Goal: Browse casually

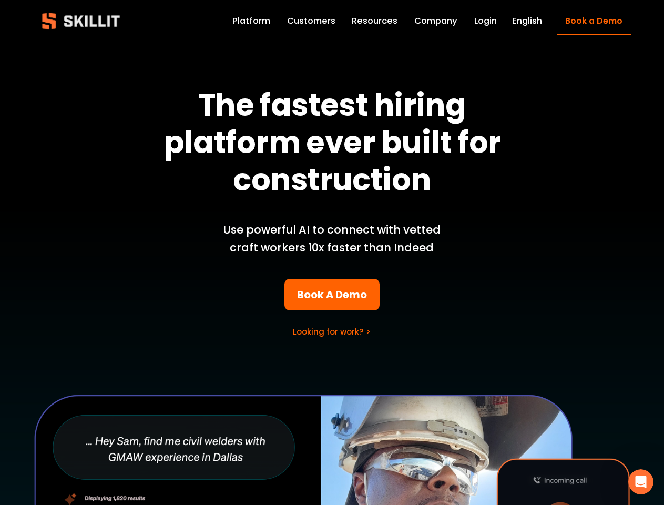
click at [332, 252] on p "Use powerful AI to connect with vetted craft workers 10x faster than Indeed" at bounding box center [332, 239] width 246 height 36
click at [641, 482] on icon "Open Intercom Messenger" at bounding box center [641, 481] width 17 height 17
